Goal: Task Accomplishment & Management: Complete application form

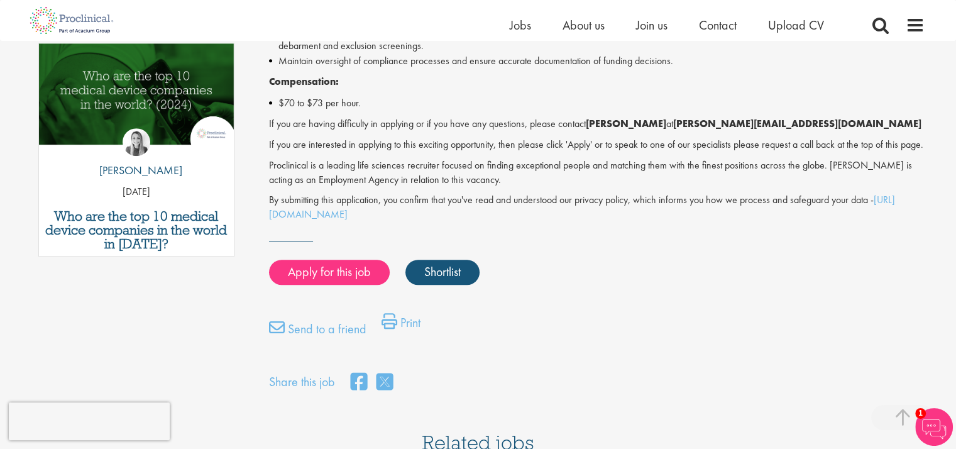
scroll to position [660, 0]
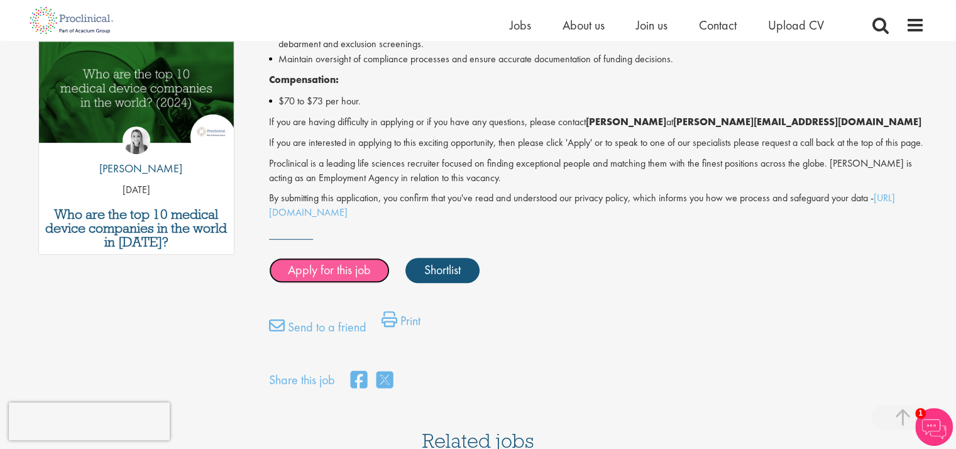
click at [330, 283] on link "Apply for this job" at bounding box center [329, 270] width 121 height 25
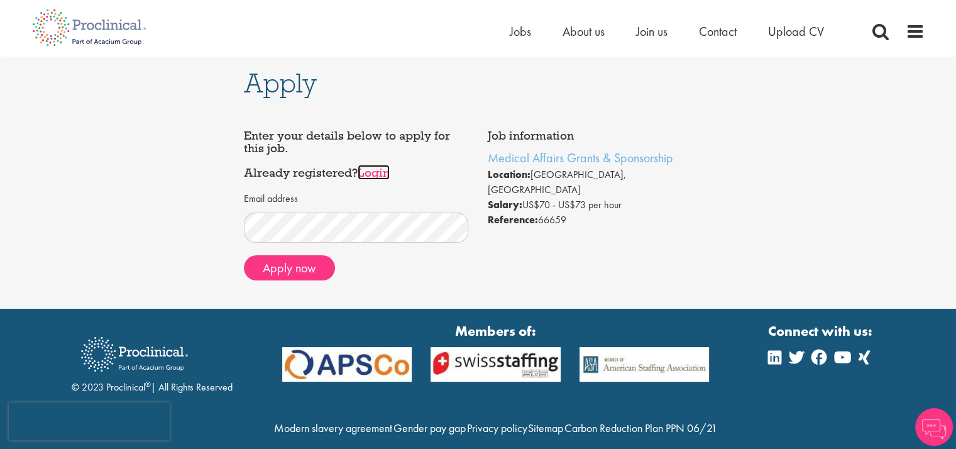
click at [384, 172] on link "Login" at bounding box center [374, 172] width 32 height 15
